Goal: Task Accomplishment & Management: Complete application form

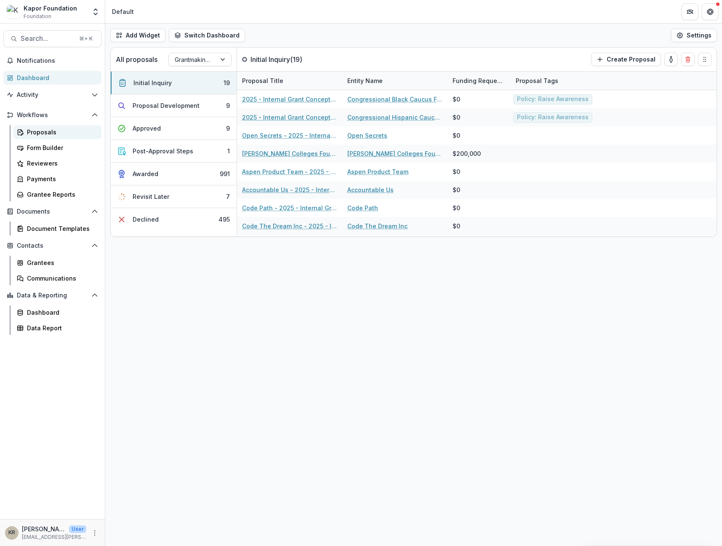
click at [62, 133] on div "Proposals" at bounding box center [61, 132] width 68 height 9
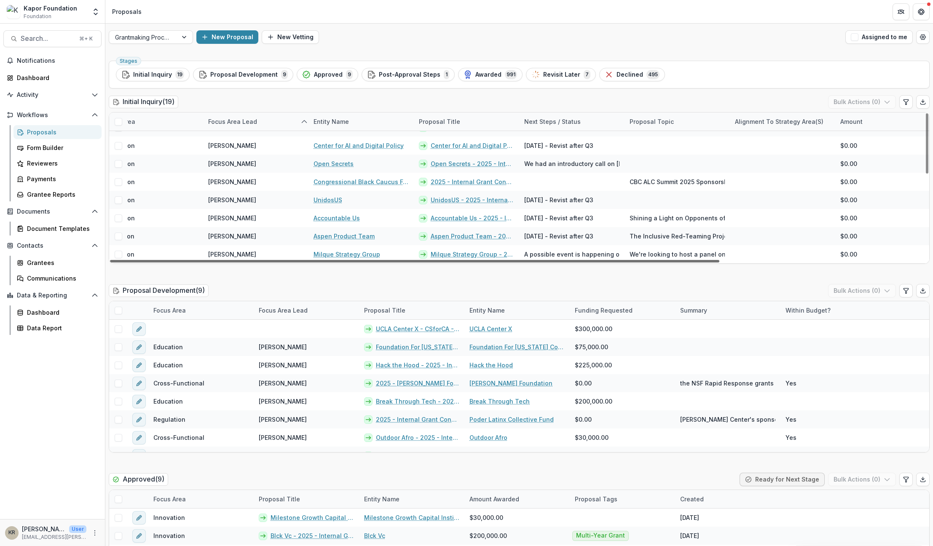
scroll to position [212, 0]
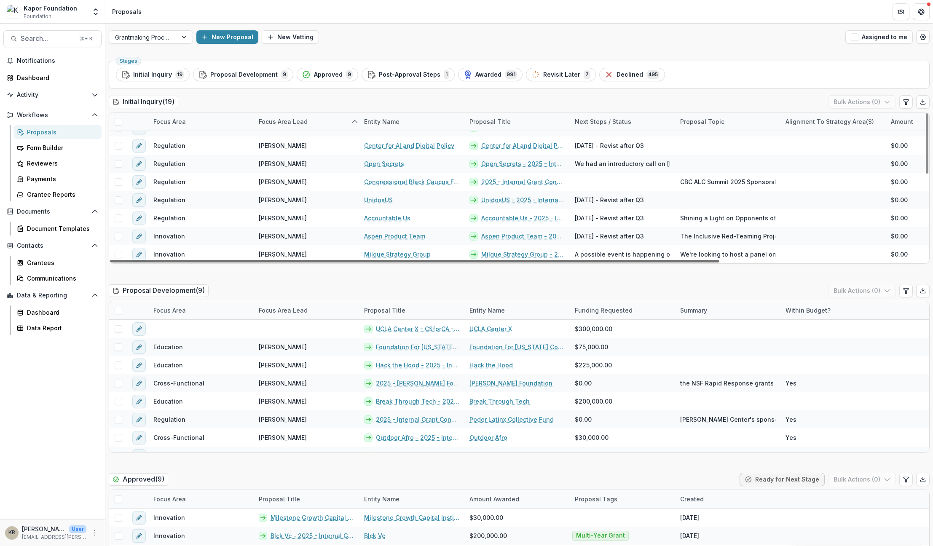
drag, startPoint x: 476, startPoint y: 263, endPoint x: 362, endPoint y: 265, distance: 113.7
click at [362, 262] on div at bounding box center [414, 261] width 609 height 3
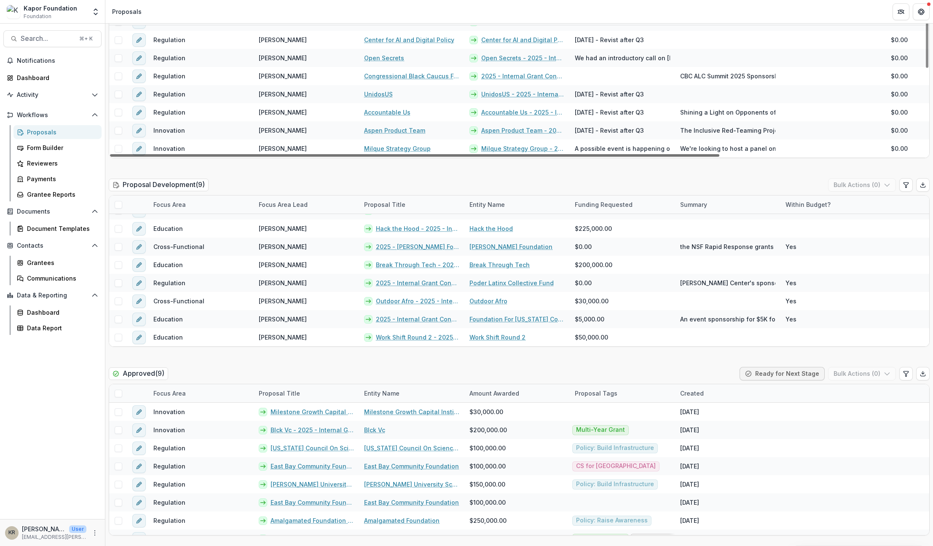
drag, startPoint x: 647, startPoint y: 157, endPoint x: 530, endPoint y: 160, distance: 117.1
click at [530, 157] on div at bounding box center [414, 155] width 609 height 3
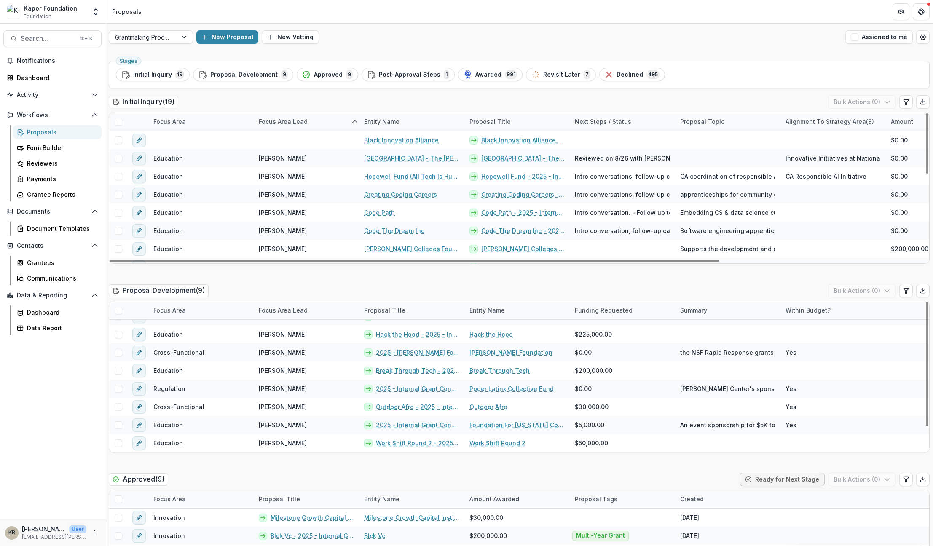
scroll to position [0, 0]
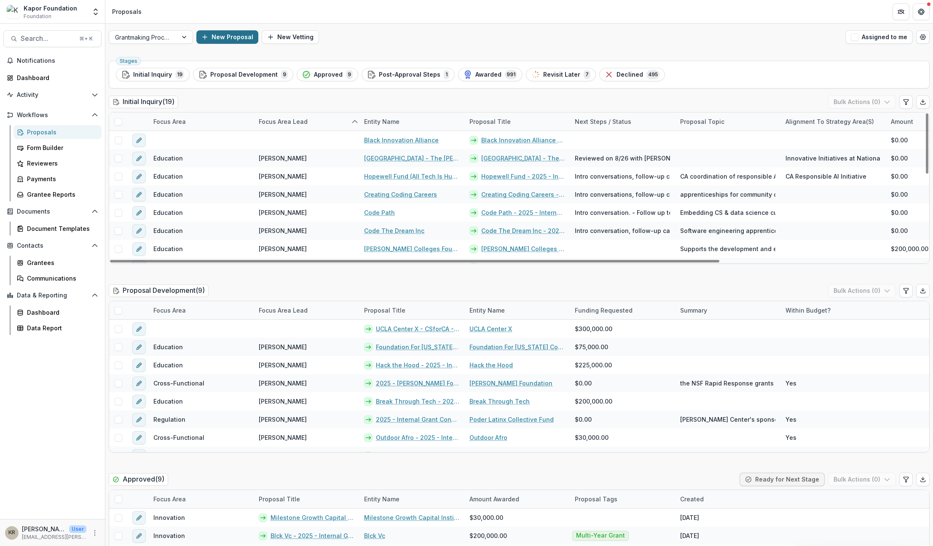
click at [228, 34] on button "New Proposal" at bounding box center [227, 36] width 62 height 13
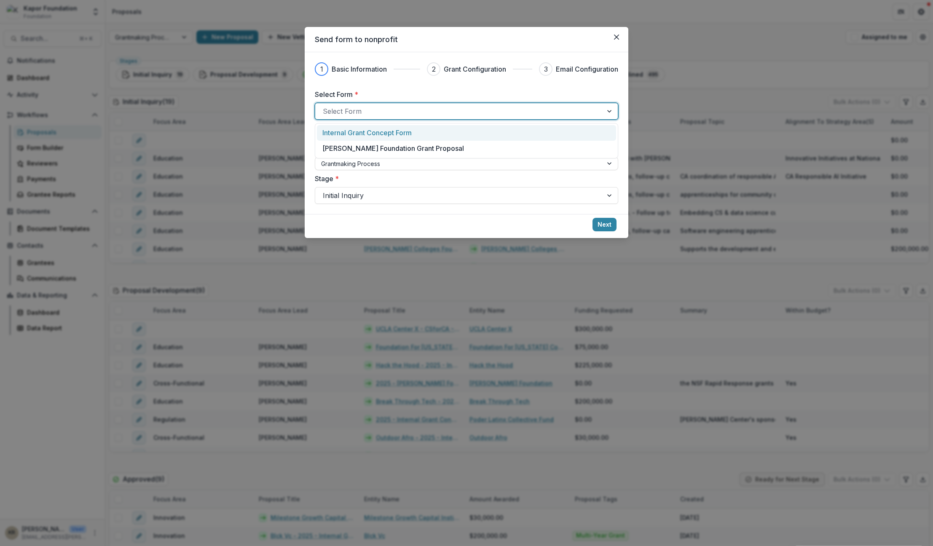
click at [408, 111] on div at bounding box center [459, 111] width 272 height 12
click at [399, 135] on p "Internal Grant Concept Form" at bounding box center [366, 133] width 89 height 10
click at [369, 160] on div at bounding box center [458, 163] width 275 height 11
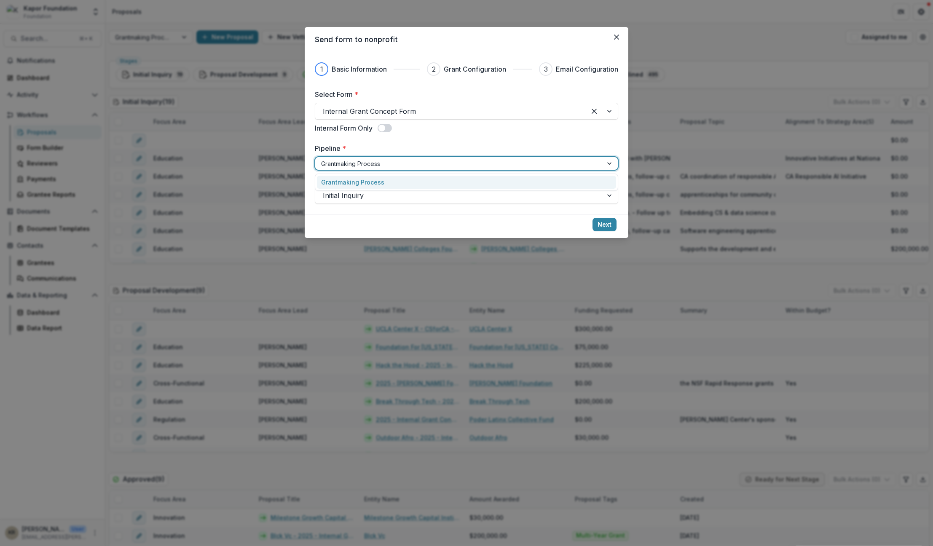
click at [444, 152] on label "Pipeline *" at bounding box center [464, 148] width 298 height 10
click at [323, 159] on input "Pipeline *" at bounding box center [322, 163] width 2 height 9
click at [604, 223] on button "Next" at bounding box center [604, 224] width 24 height 13
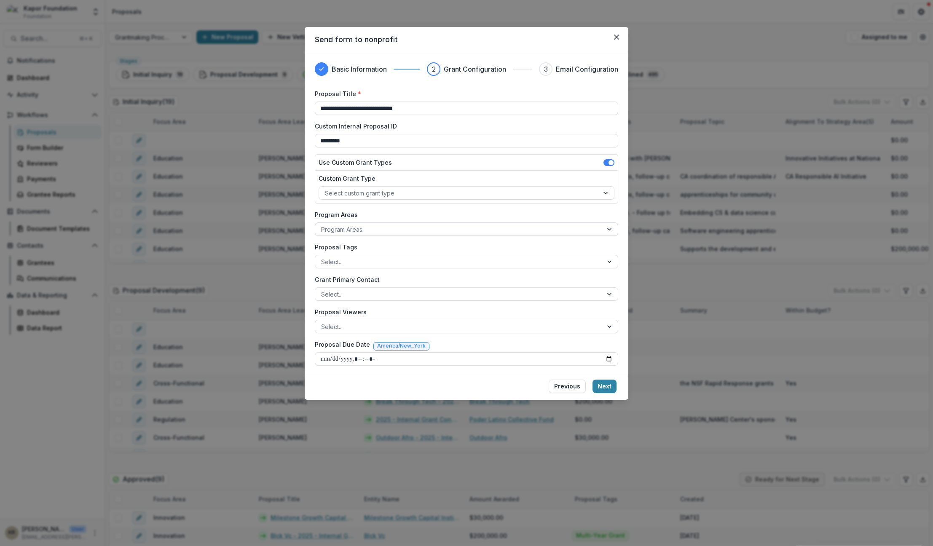
click at [343, 232] on div at bounding box center [458, 229] width 275 height 11
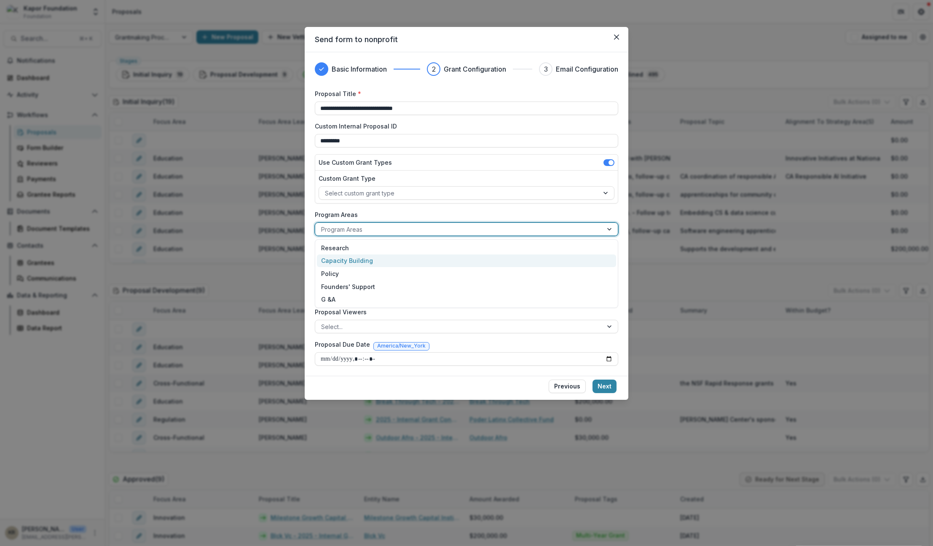
click at [339, 259] on div "Capacity Building" at bounding box center [466, 260] width 299 height 13
click at [339, 259] on div at bounding box center [458, 262] width 275 height 11
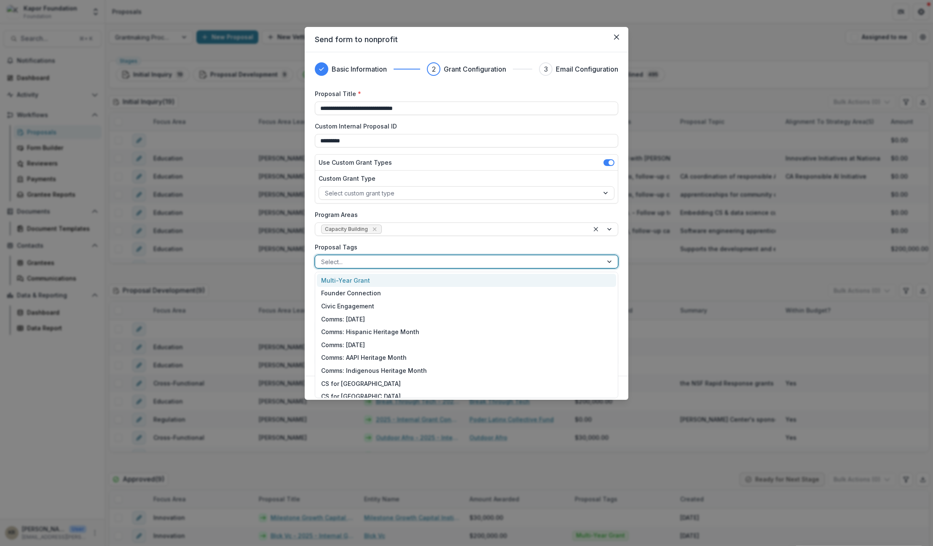
click at [339, 259] on div at bounding box center [458, 262] width 275 height 11
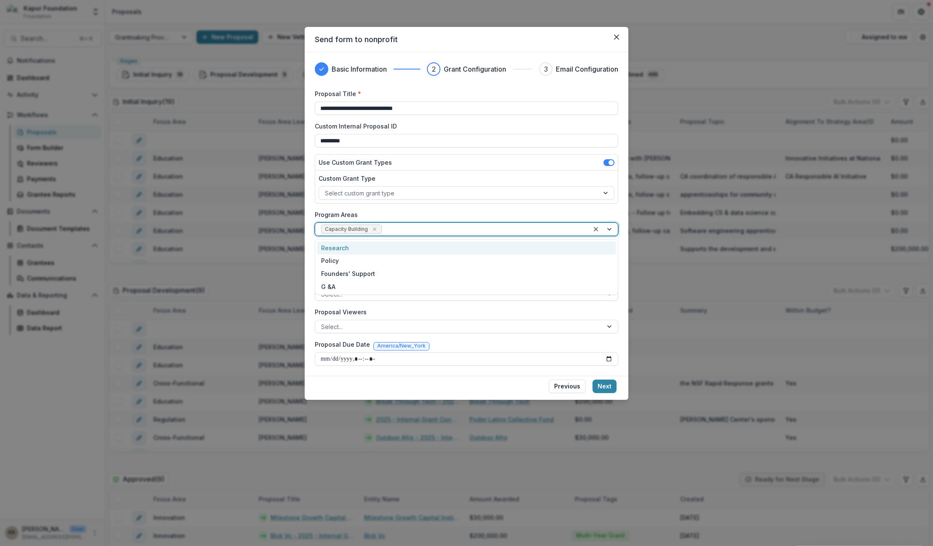
click at [457, 229] on div at bounding box center [483, 229] width 200 height 11
click at [375, 230] on icon "Remove Capacity Building" at bounding box center [374, 229] width 7 height 7
click at [375, 230] on div at bounding box center [458, 229] width 275 height 11
click at [351, 263] on div "Capacity Building" at bounding box center [466, 260] width 299 height 13
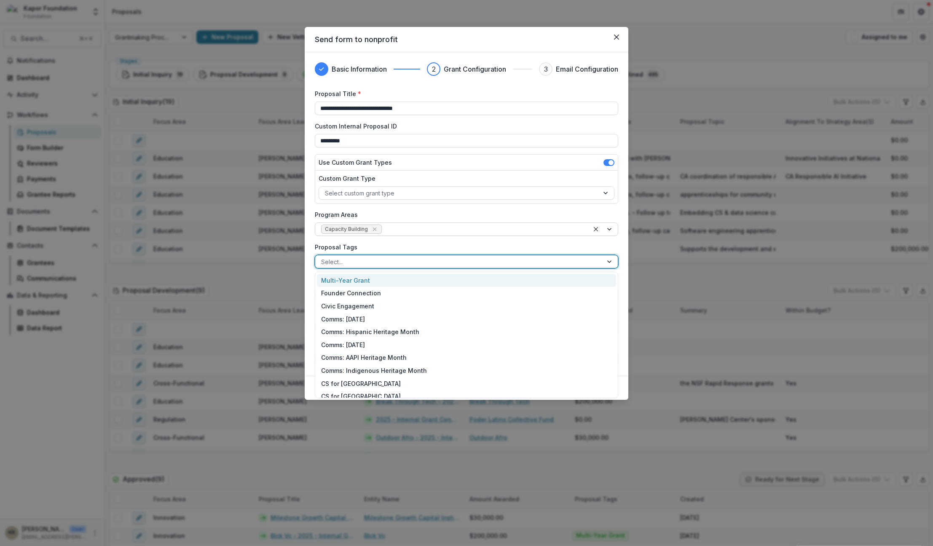
click at [339, 259] on div at bounding box center [458, 262] width 275 height 11
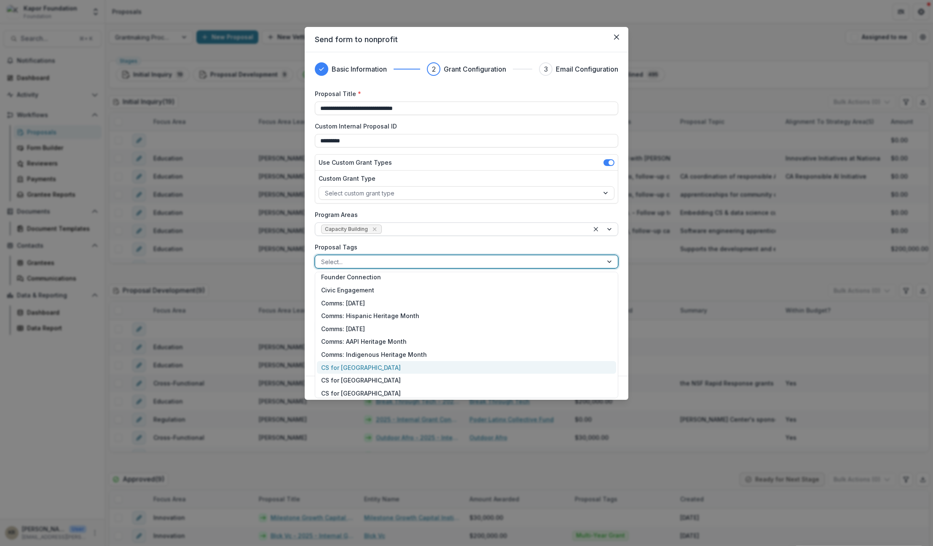
scroll to position [71, 0]
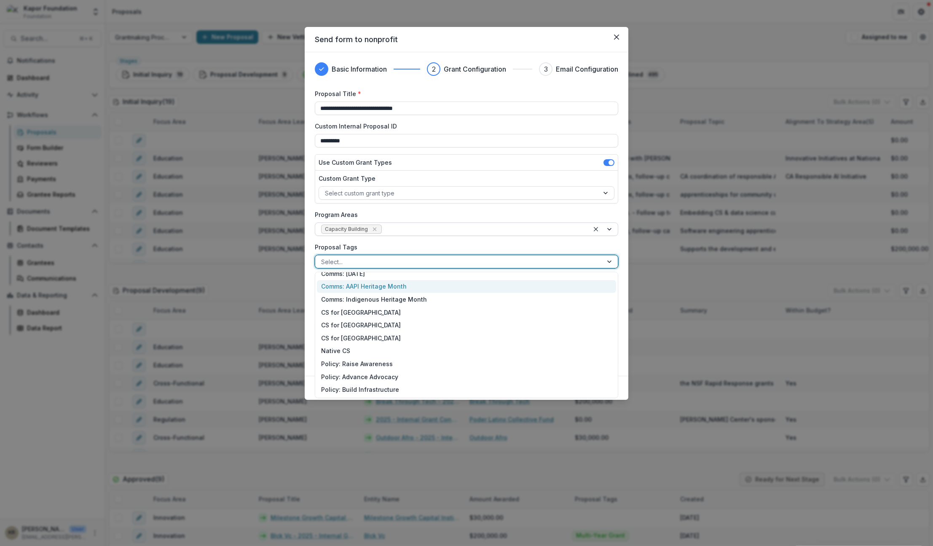
click at [390, 250] on label "Proposal Tags" at bounding box center [464, 247] width 298 height 9
click at [323, 257] on input "Proposal Tags" at bounding box center [322, 261] width 2 height 9
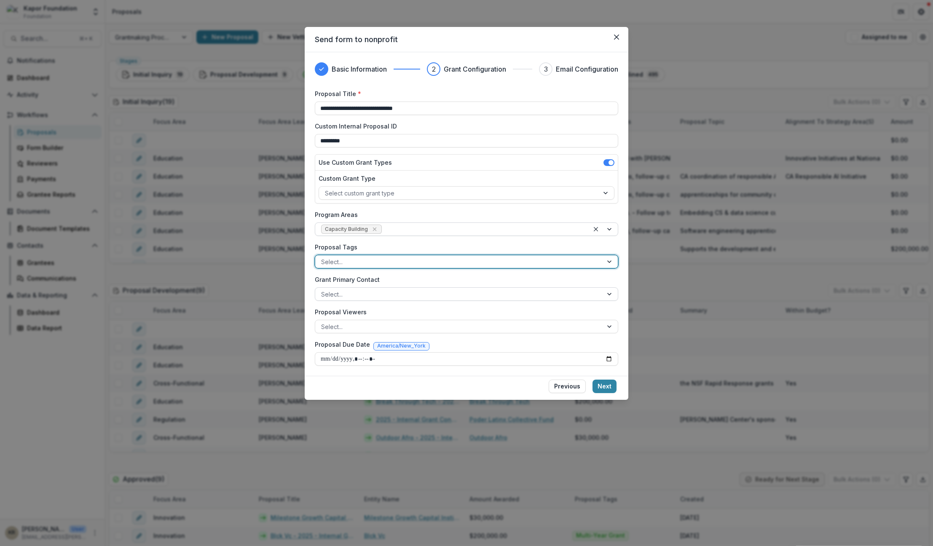
click at [358, 299] on div at bounding box center [458, 294] width 275 height 11
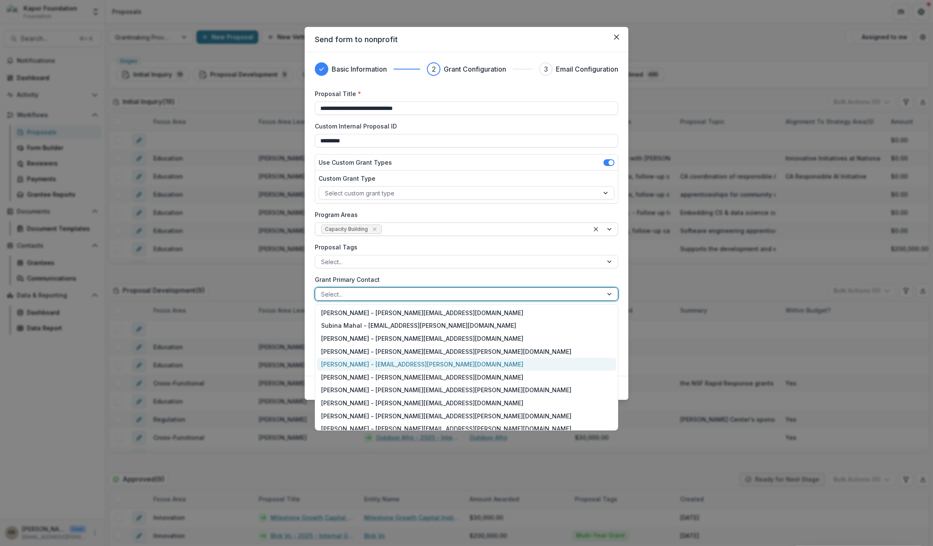
click at [385, 362] on div "[PERSON_NAME] - [EMAIL_ADDRESS][PERSON_NAME][DOMAIN_NAME]" at bounding box center [466, 364] width 299 height 13
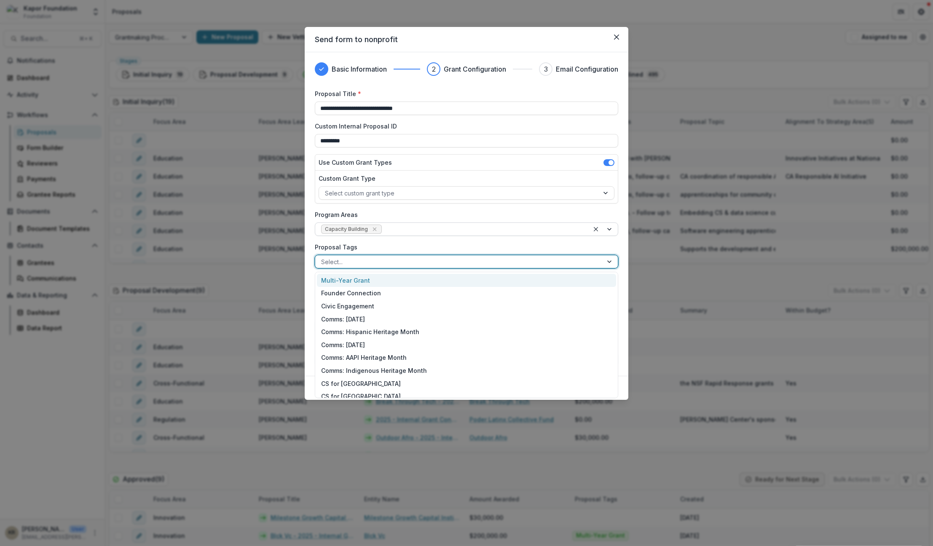
click at [369, 262] on div at bounding box center [458, 262] width 275 height 11
click at [367, 248] on label "Proposal Tags" at bounding box center [464, 247] width 298 height 9
click at [323, 257] on input "Proposal Tags" at bounding box center [322, 261] width 2 height 9
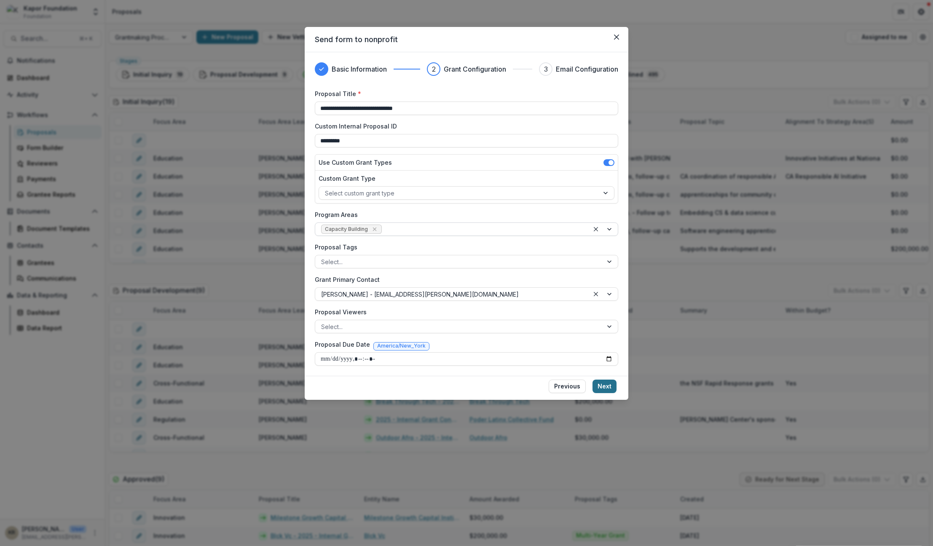
click at [607, 388] on button "Next" at bounding box center [604, 386] width 24 height 13
click at [607, 388] on div "**********" at bounding box center [466, 273] width 933 height 546
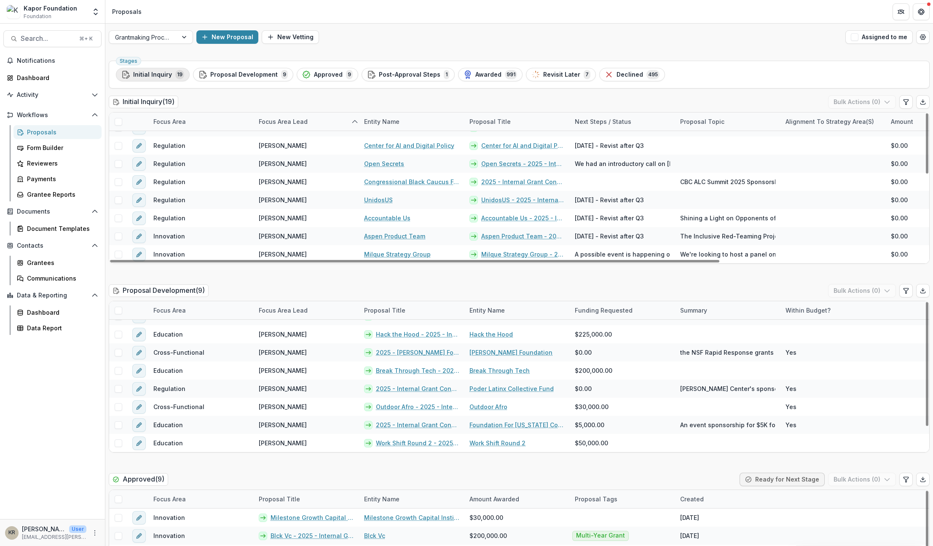
click at [168, 72] on span "Initial Inquiry" at bounding box center [152, 74] width 39 height 7
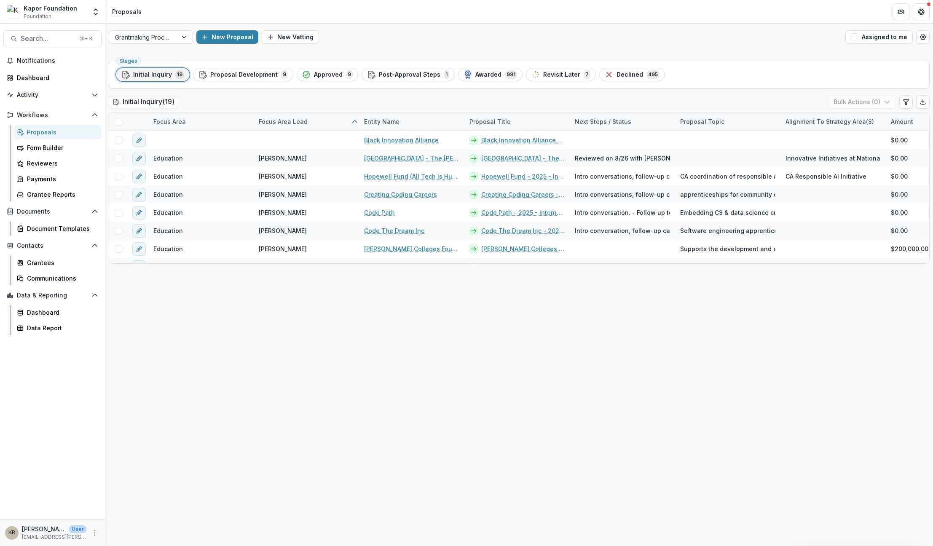
click at [55, 131] on div "Proposals" at bounding box center [61, 132] width 68 height 9
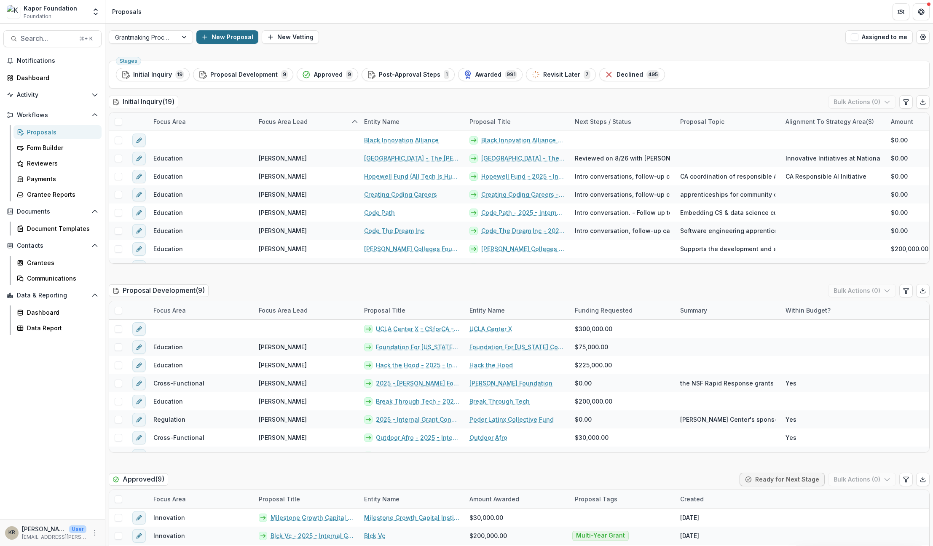
click at [228, 34] on button "New Proposal" at bounding box center [227, 36] width 62 height 13
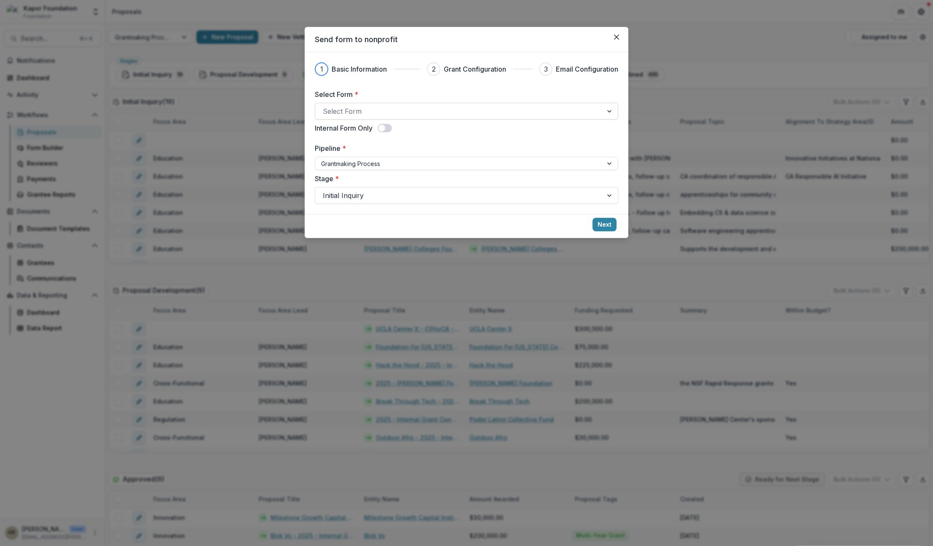
click at [394, 103] on div "Select Form" at bounding box center [466, 111] width 303 height 17
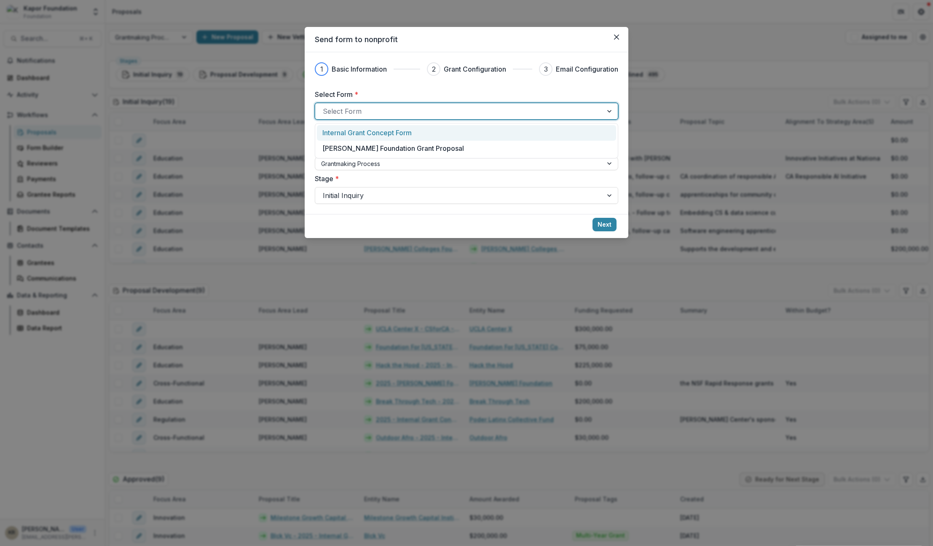
click at [386, 128] on p "Internal Grant Concept Form" at bounding box center [366, 133] width 89 height 10
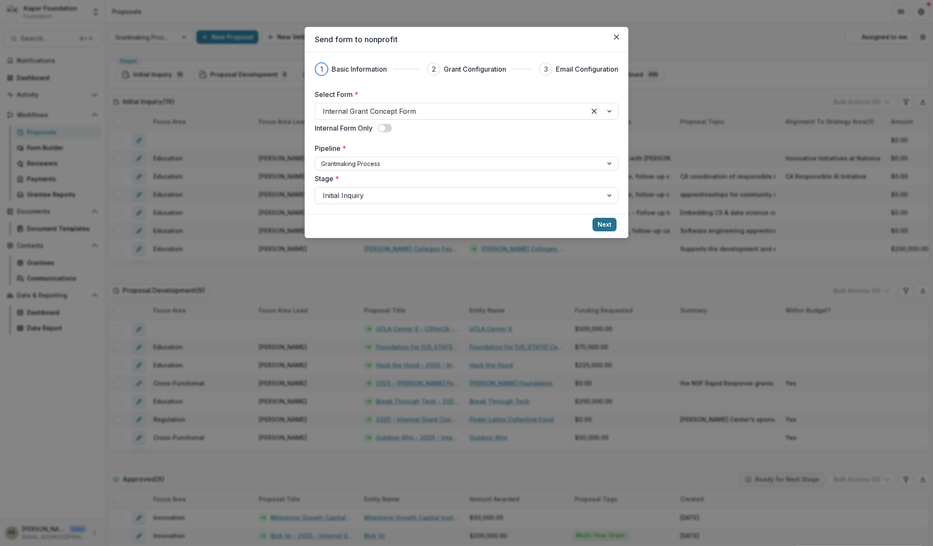
click at [607, 225] on button "Next" at bounding box center [604, 224] width 24 height 13
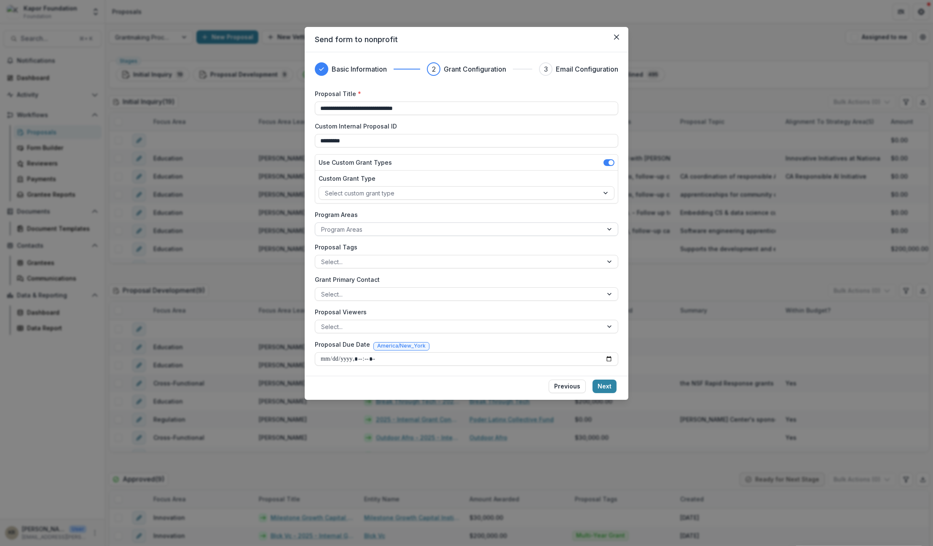
click at [342, 232] on div at bounding box center [458, 229] width 275 height 11
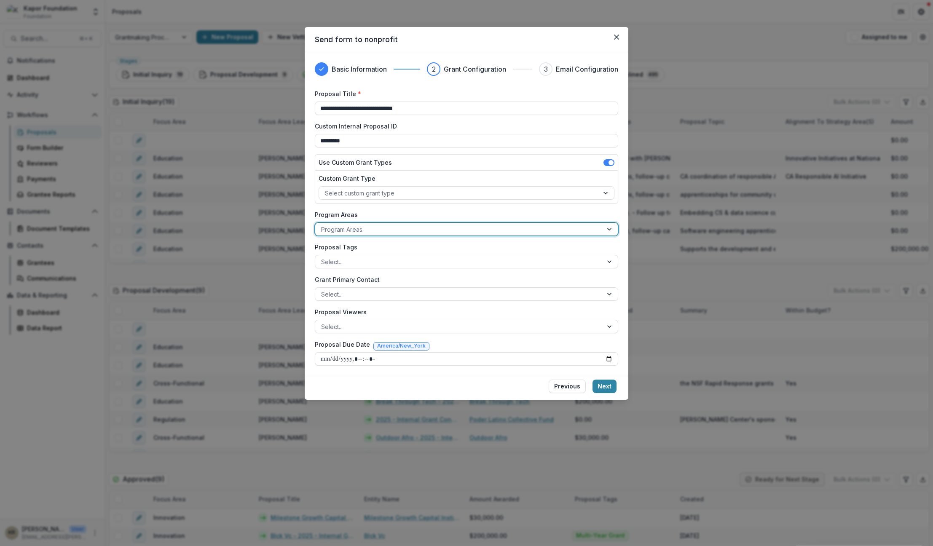
click at [611, 227] on div at bounding box center [609, 229] width 15 height 13
click at [606, 230] on div at bounding box center [609, 229] width 15 height 13
click at [498, 264] on div "Capacity Building" at bounding box center [466, 260] width 299 height 13
click at [350, 290] on div at bounding box center [458, 294] width 275 height 11
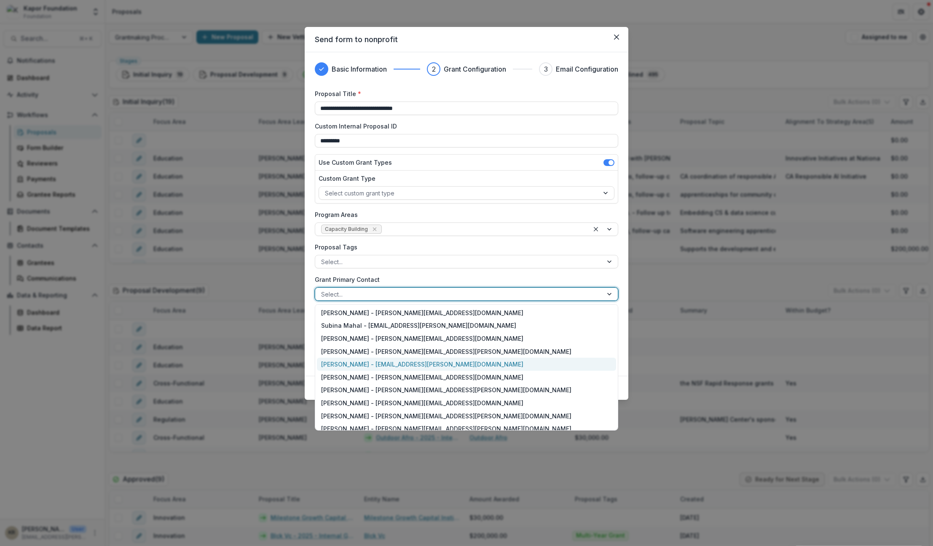
click at [349, 361] on div "[PERSON_NAME] - [EMAIL_ADDRESS][PERSON_NAME][DOMAIN_NAME]" at bounding box center [466, 364] width 299 height 13
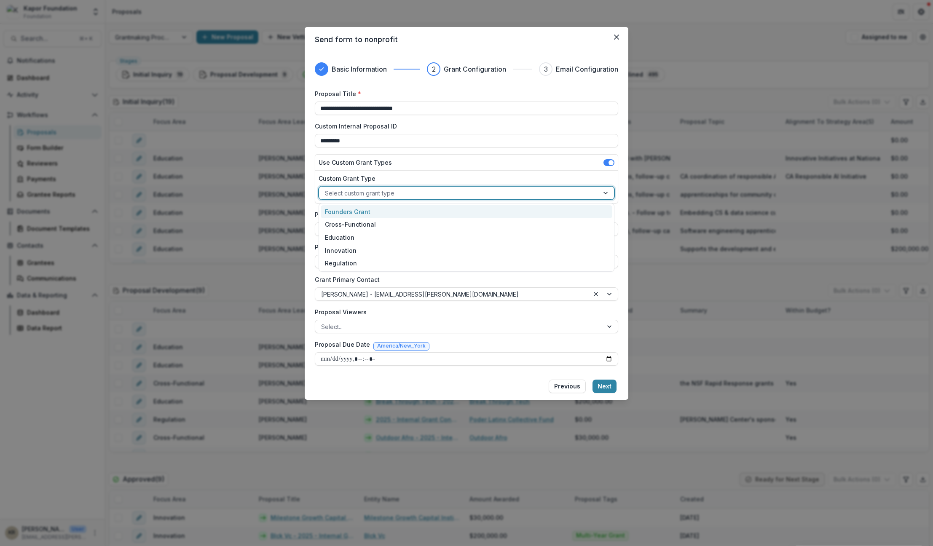
click at [355, 192] on div at bounding box center [459, 193] width 268 height 11
click at [336, 250] on div "Innovation" at bounding box center [466, 250] width 291 height 13
click at [611, 387] on button "Next" at bounding box center [604, 386] width 24 height 13
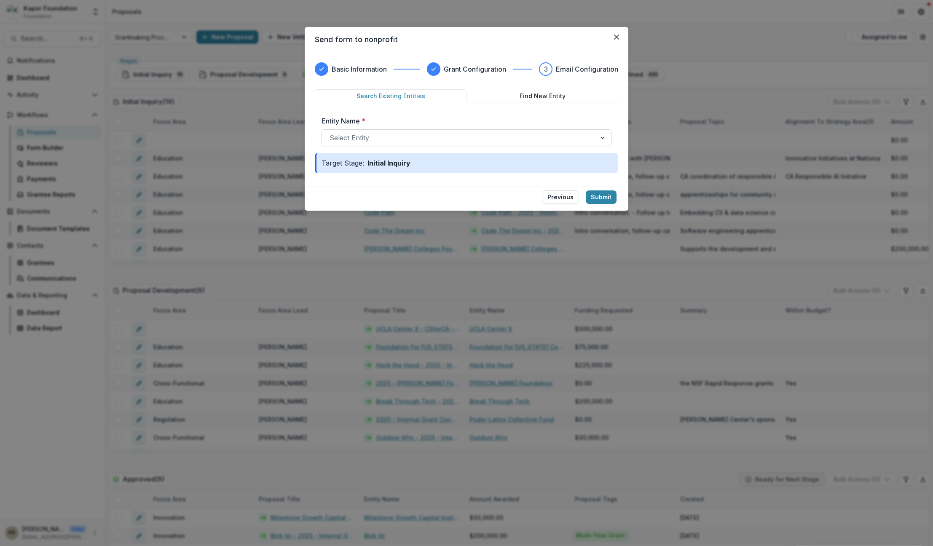
click at [422, 136] on div at bounding box center [458, 138] width 259 height 12
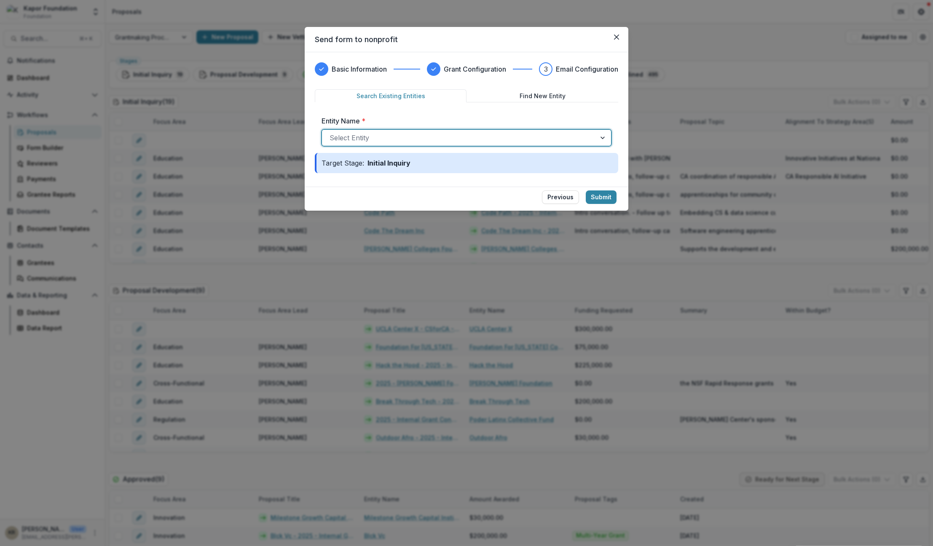
click at [358, 143] on div at bounding box center [458, 138] width 259 height 12
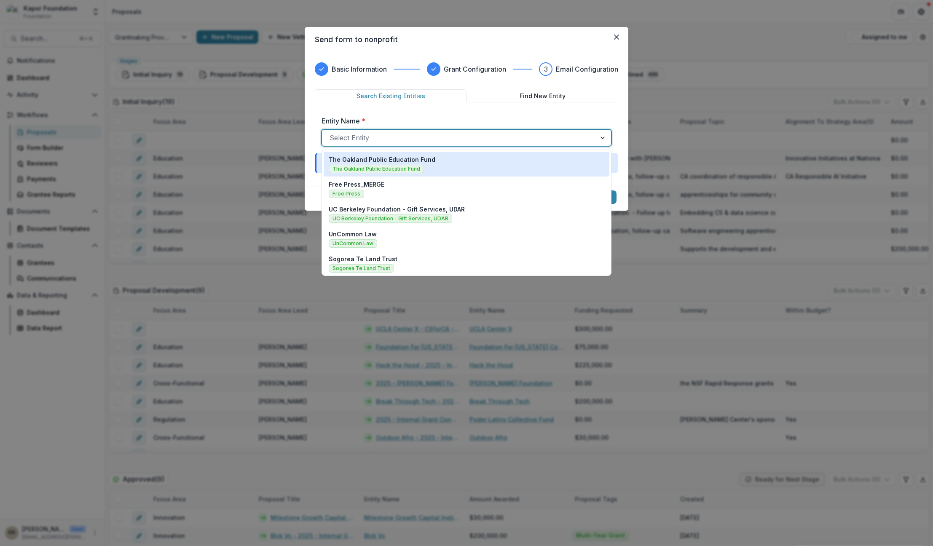
click at [384, 135] on div at bounding box center [458, 138] width 259 height 12
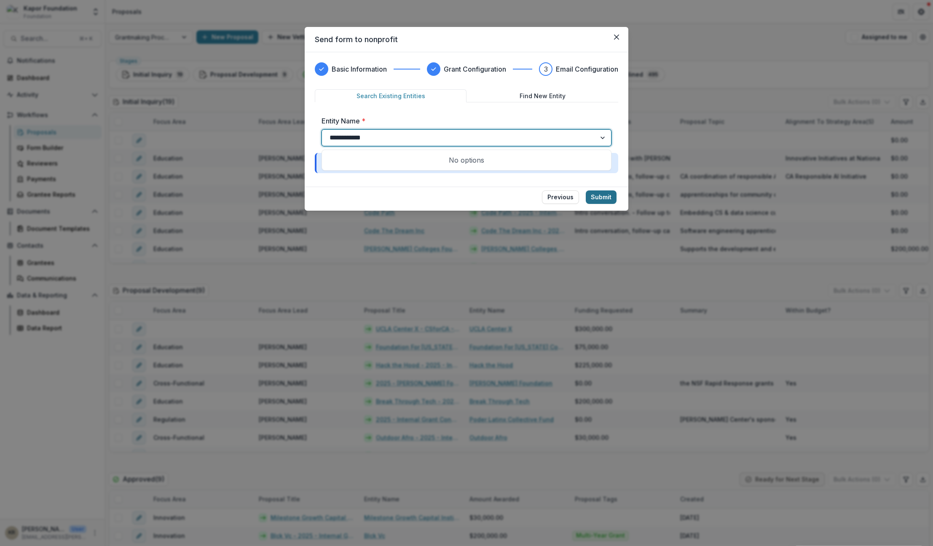
type input "**********"
click at [602, 195] on button "Submit" at bounding box center [600, 196] width 31 height 13
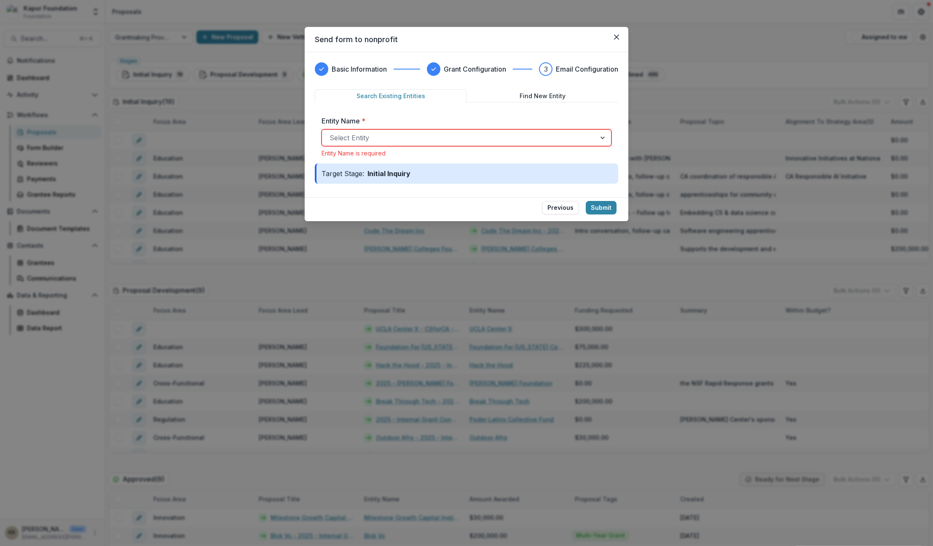
click at [379, 136] on div at bounding box center [458, 138] width 259 height 12
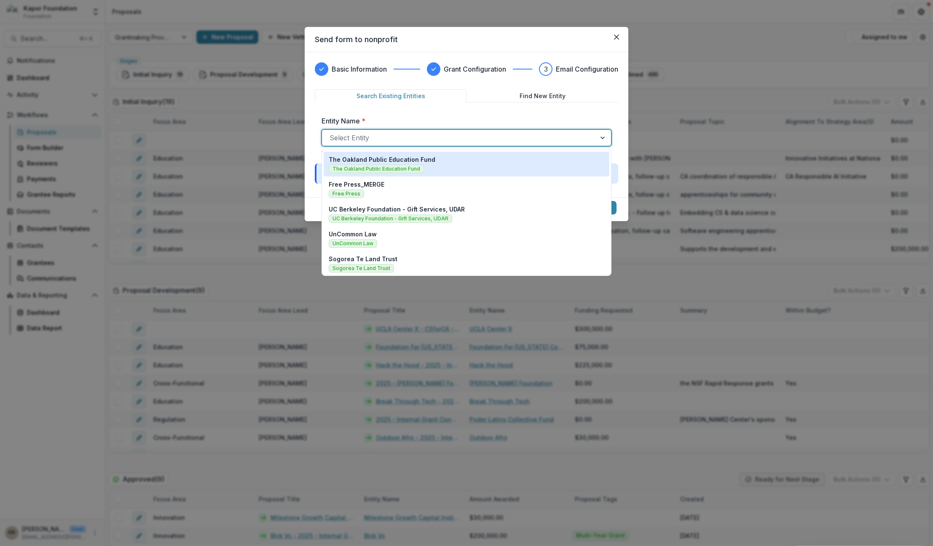
click at [411, 120] on label "Entity Name *" at bounding box center [463, 121] width 285 height 10
click at [331, 133] on input "Entity Name *" at bounding box center [330, 138] width 2 height 10
click at [535, 94] on button "Find New Entity" at bounding box center [542, 95] width 152 height 13
click at [580, 94] on button "Find New Entity" at bounding box center [542, 95] width 152 height 13
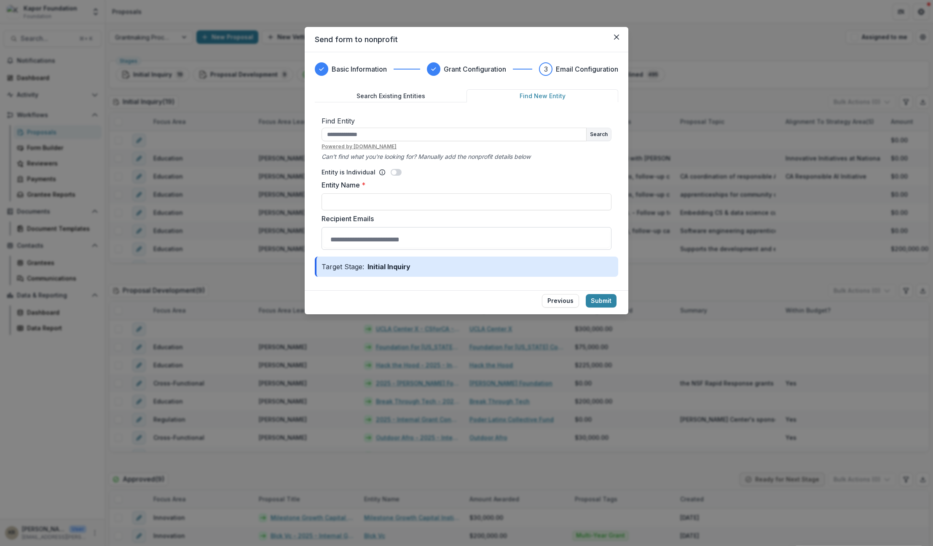
click at [543, 101] on button "Find New Entity" at bounding box center [542, 95] width 152 height 13
click at [556, 92] on button "Find New Entity" at bounding box center [542, 95] width 152 height 13
click at [360, 208] on input "Entity Name *" at bounding box center [466, 201] width 290 height 17
click at [369, 137] on input "text" at bounding box center [453, 134] width 265 height 13
click at [346, 199] on input "Entity Name *" at bounding box center [466, 201] width 290 height 17
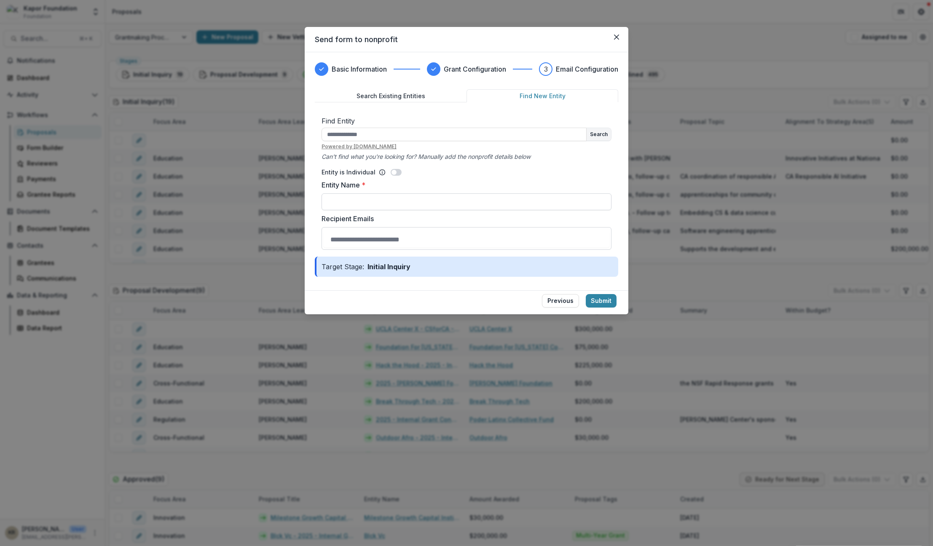
click at [346, 199] on input "Entity Name *" at bounding box center [466, 201] width 290 height 17
click at [386, 136] on input "text" at bounding box center [453, 134] width 265 height 13
type input "**********"
click at [591, 138] on button "Search" at bounding box center [598, 134] width 24 height 13
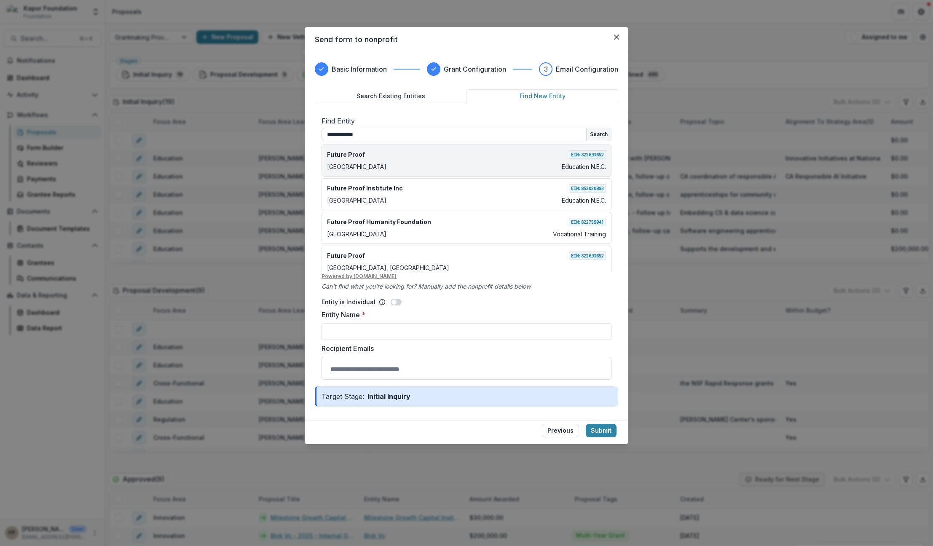
click at [377, 159] on div "Future Proof EIN: [US_EMPLOYER_IDENTIFICATION_NUMBER] Sacramento Education N.E.…" at bounding box center [466, 160] width 290 height 32
type input "**********"
click at [576, 171] on div "Future Proof EIN: [US_EMPLOYER_IDENTIFICATION_NUMBER] Sacramento Education N.E.…" at bounding box center [466, 160] width 290 height 32
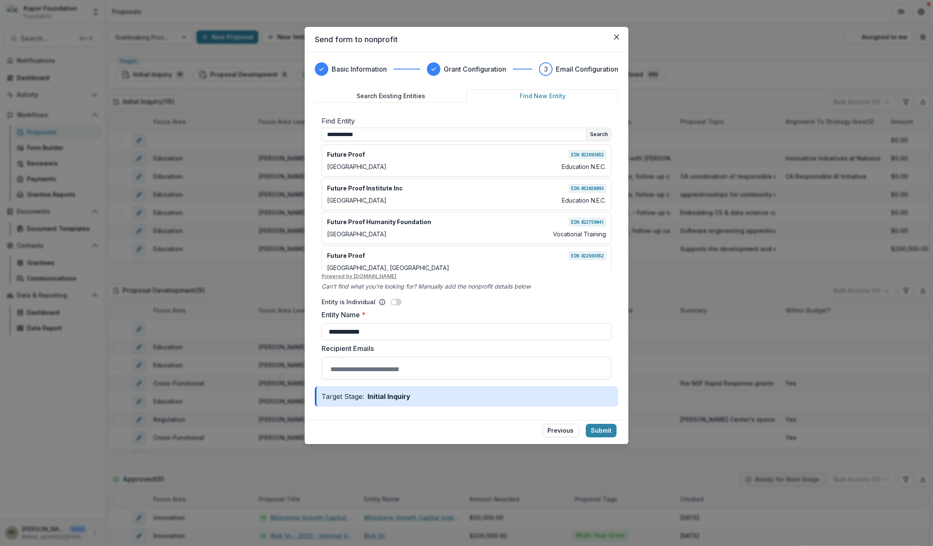
click at [358, 126] on div "**********" at bounding box center [466, 203] width 290 height 175
click at [357, 131] on input "**********" at bounding box center [453, 134] width 265 height 13
click at [386, 330] on input "**********" at bounding box center [466, 331] width 290 height 17
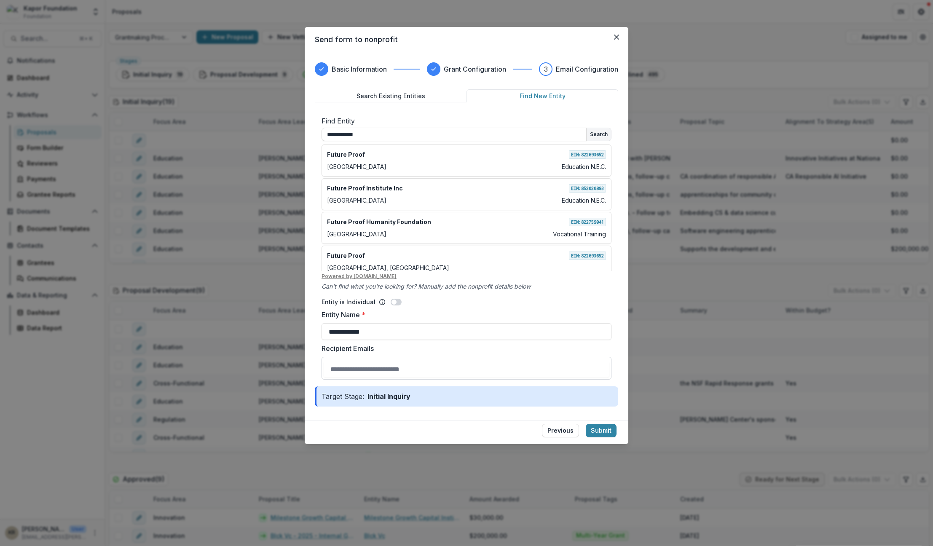
click at [369, 367] on input "Recipient Emails" at bounding box center [466, 369] width 286 height 17
click at [424, 348] on label "Recipient Emails" at bounding box center [466, 348] width 290 height 10
click at [424, 361] on input "Recipient Emails" at bounding box center [466, 369] width 286 height 17
drag, startPoint x: 599, startPoint y: 431, endPoint x: 598, endPoint y: 416, distance: 15.6
click at [598, 416] on form "**********" at bounding box center [466, 248] width 323 height 392
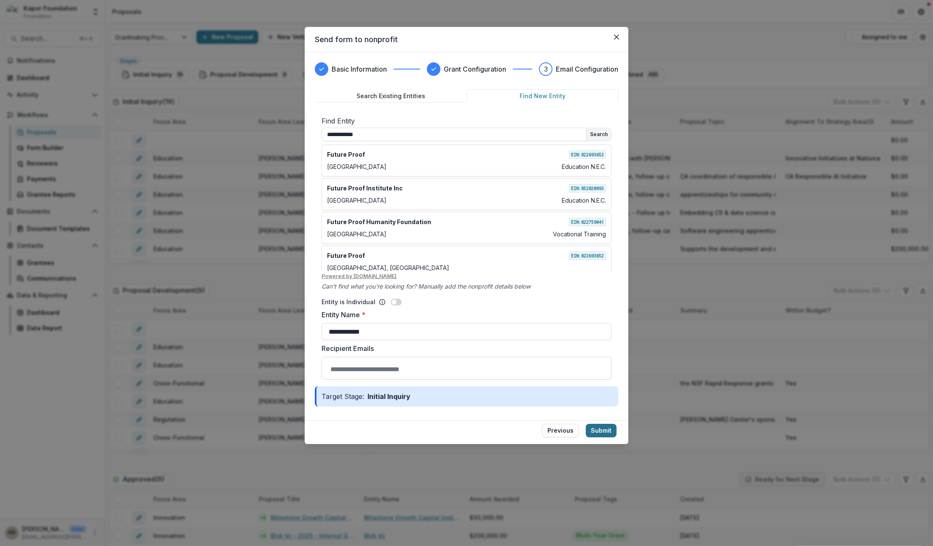
click at [601, 428] on button "Submit" at bounding box center [600, 430] width 31 height 13
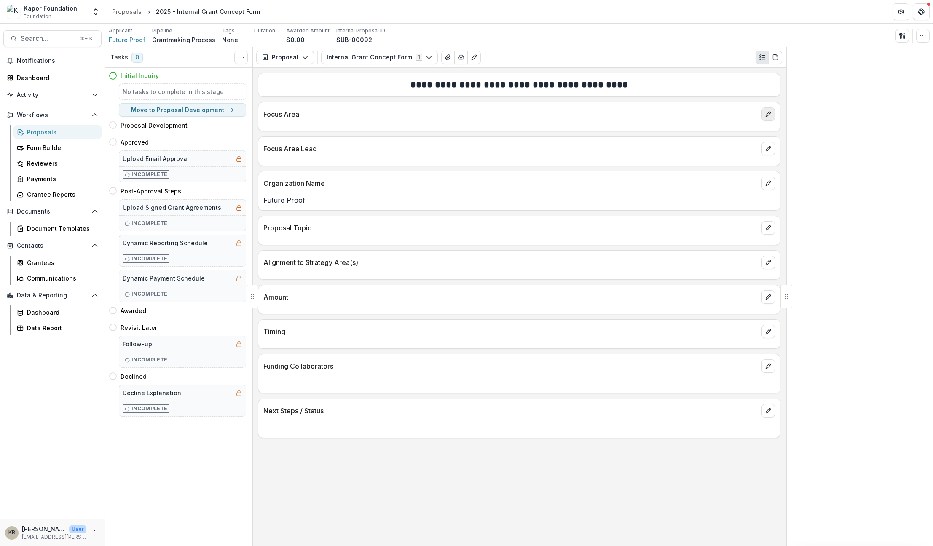
click at [767, 111] on icon "edit" at bounding box center [768, 114] width 7 height 7
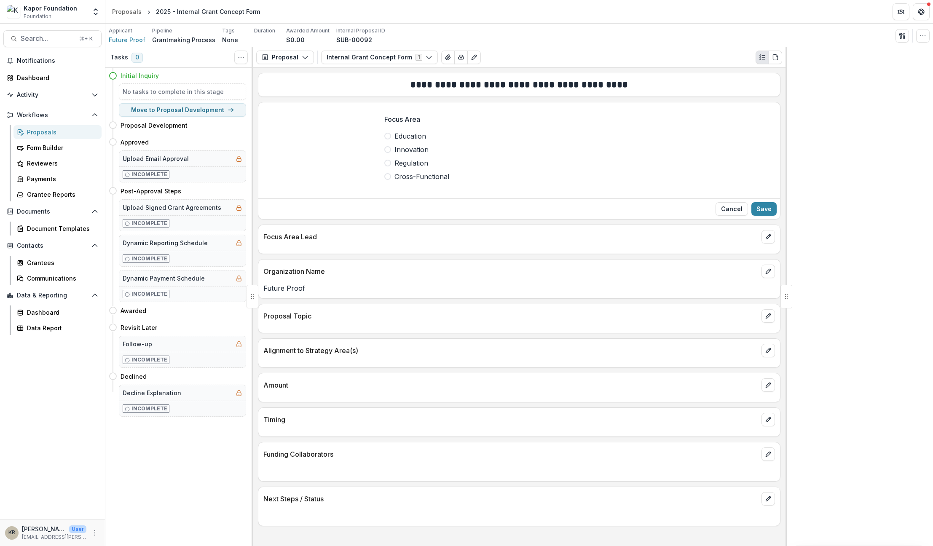
click at [389, 149] on span at bounding box center [387, 149] width 7 height 7
click at [767, 212] on button "Save" at bounding box center [763, 208] width 25 height 13
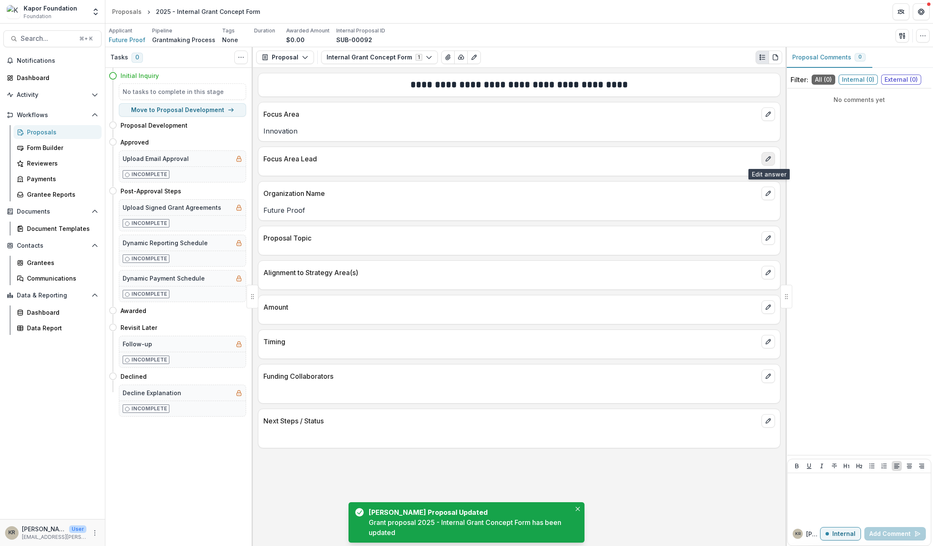
click at [766, 162] on button "edit" at bounding box center [767, 158] width 13 height 13
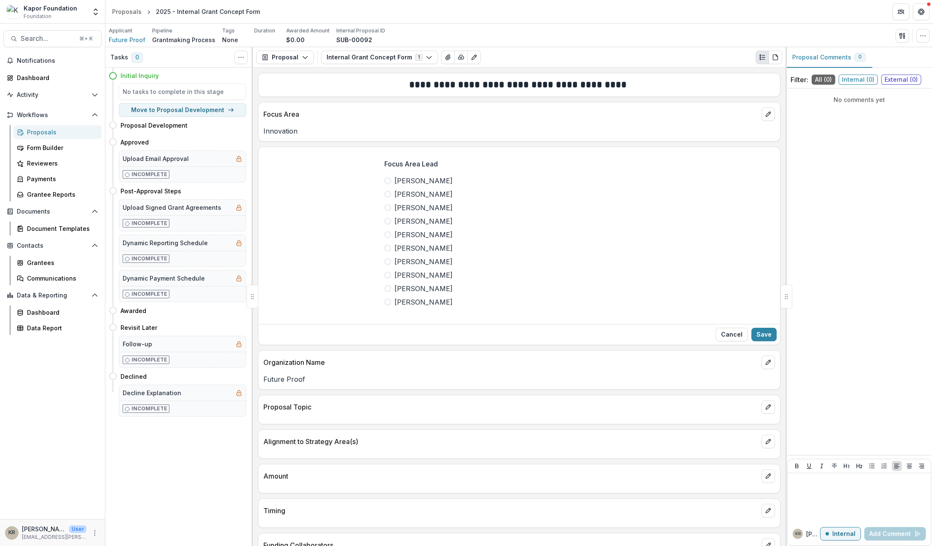
click at [405, 238] on span "[PERSON_NAME]" at bounding box center [423, 235] width 58 height 10
click at [763, 335] on button "Save" at bounding box center [763, 334] width 25 height 13
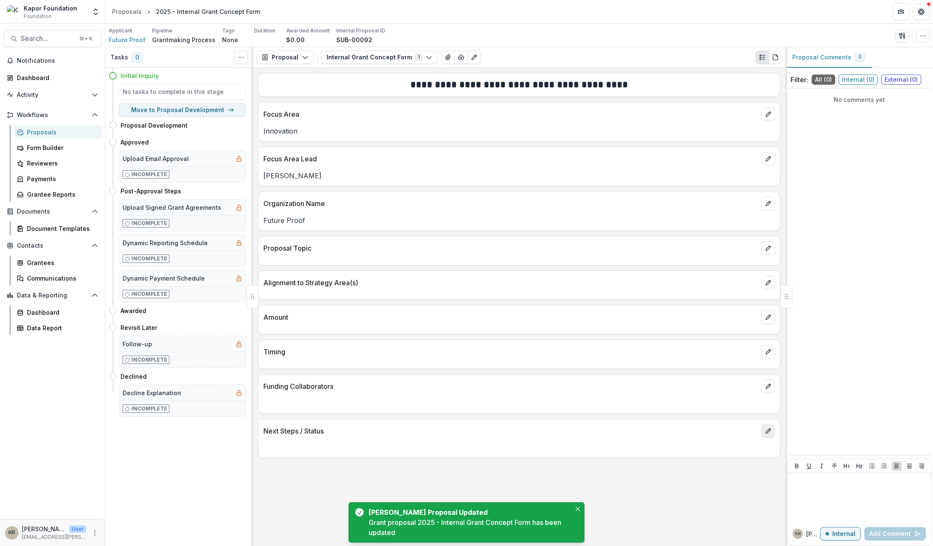
click at [768, 428] on icon "edit" at bounding box center [768, 431] width 7 height 7
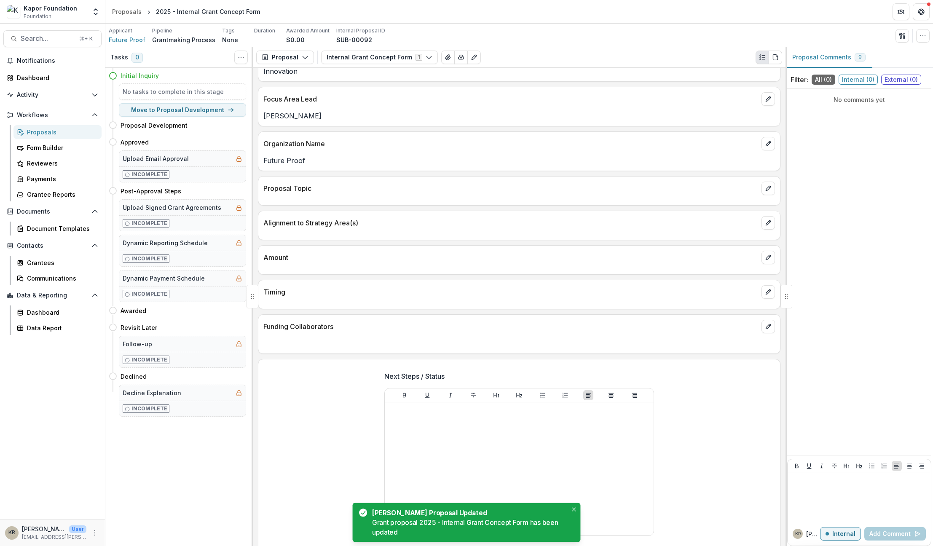
scroll to position [65, 0]
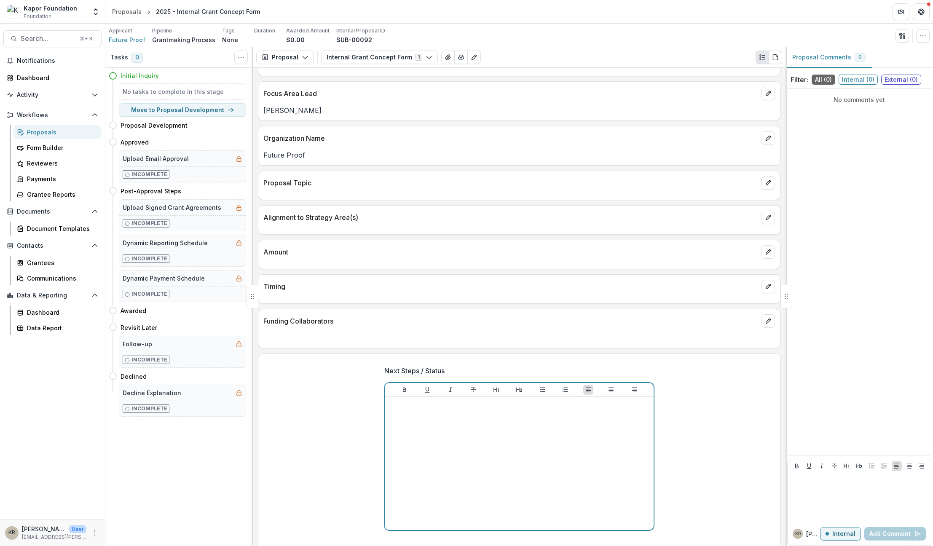
click at [471, 435] on div at bounding box center [519, 463] width 262 height 126
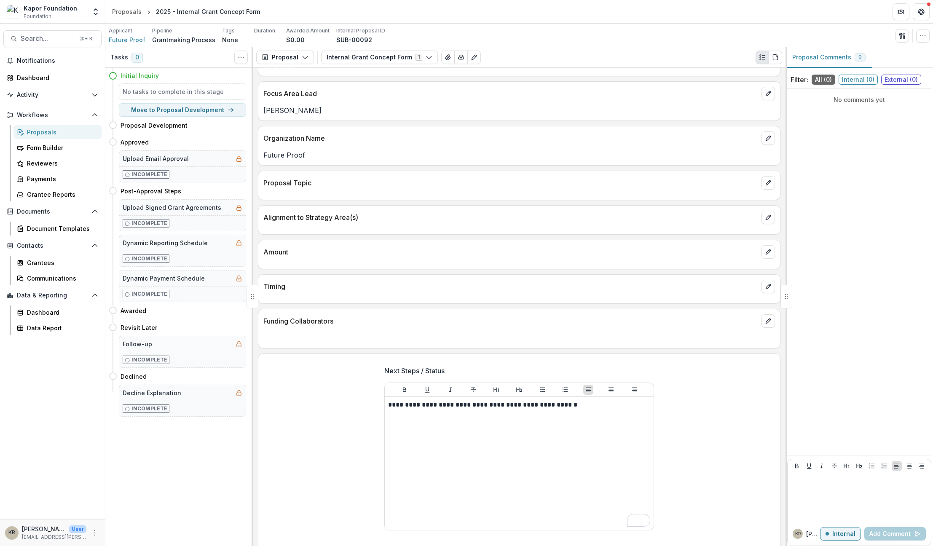
click at [385, 399] on div "**********" at bounding box center [519, 463] width 269 height 133
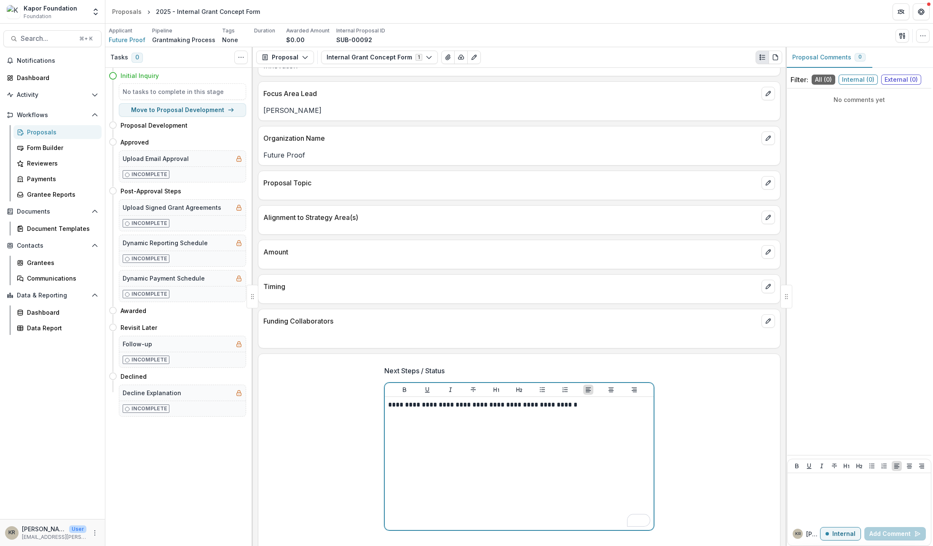
click at [388, 405] on p "**********" at bounding box center [519, 404] width 262 height 9
click at [388, 403] on p "**********" at bounding box center [519, 404] width 262 height 9
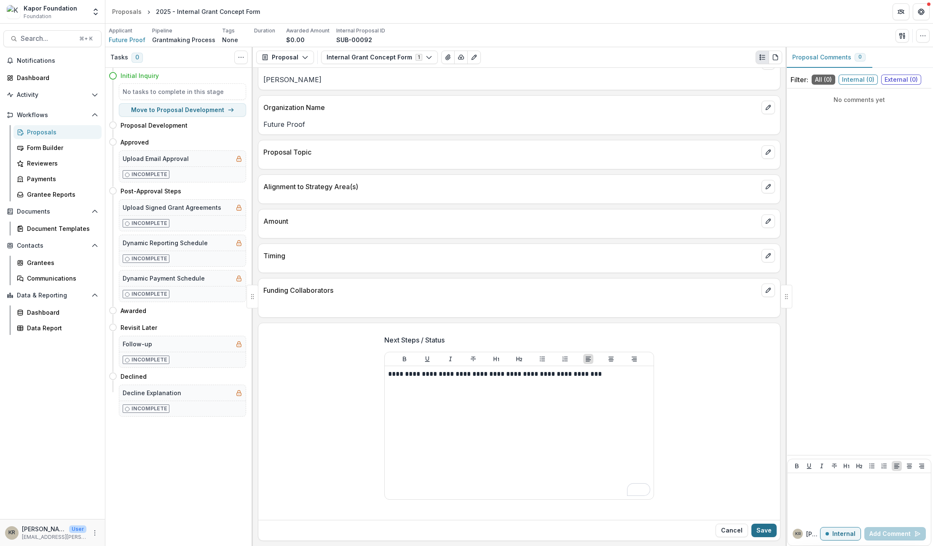
click at [766, 532] on button "Save" at bounding box center [763, 530] width 25 height 13
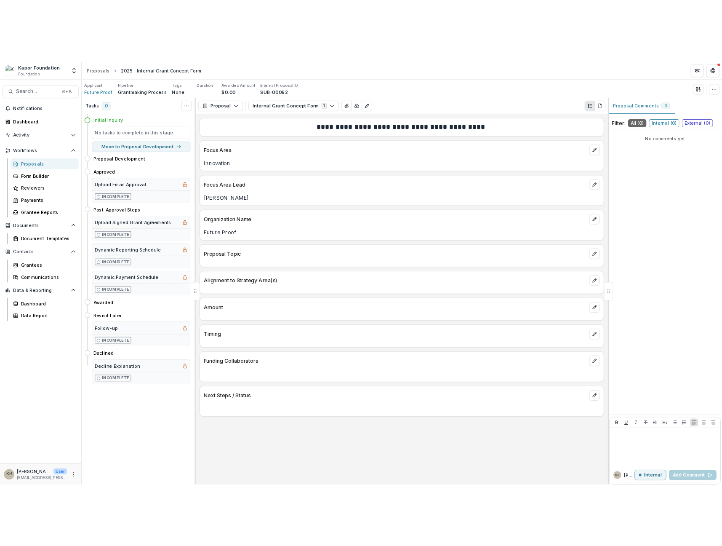
scroll to position [0, 0]
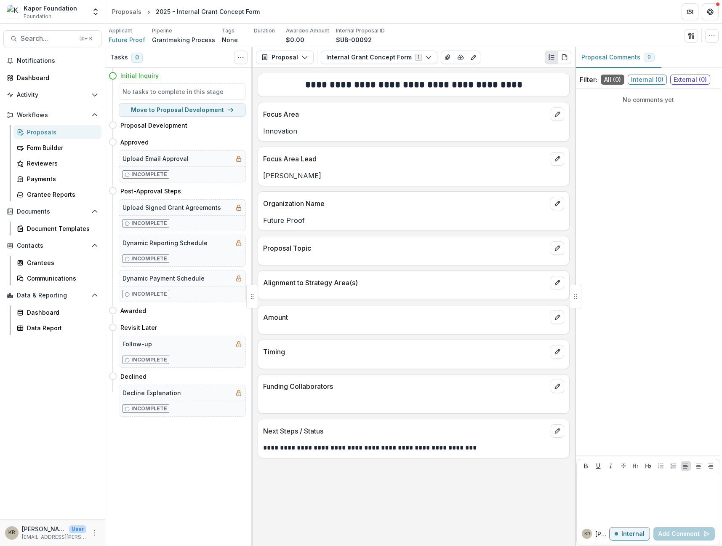
click at [68, 135] on div "Proposals" at bounding box center [61, 132] width 68 height 9
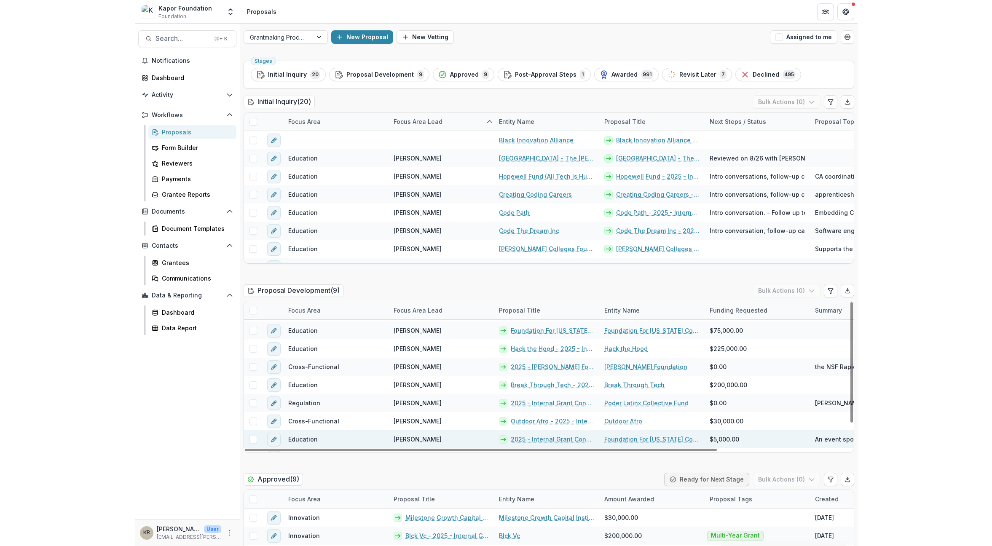
scroll to position [22, 0]
